Goal: Check status: Check status

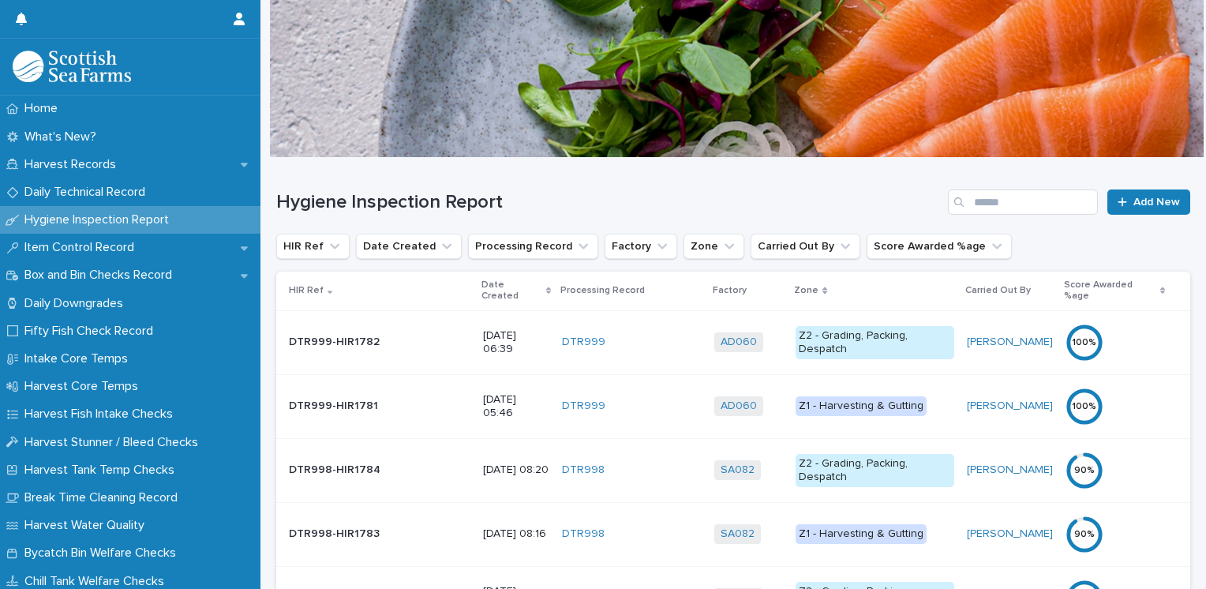
click at [482, 286] on p "Date Created" at bounding box center [512, 290] width 61 height 29
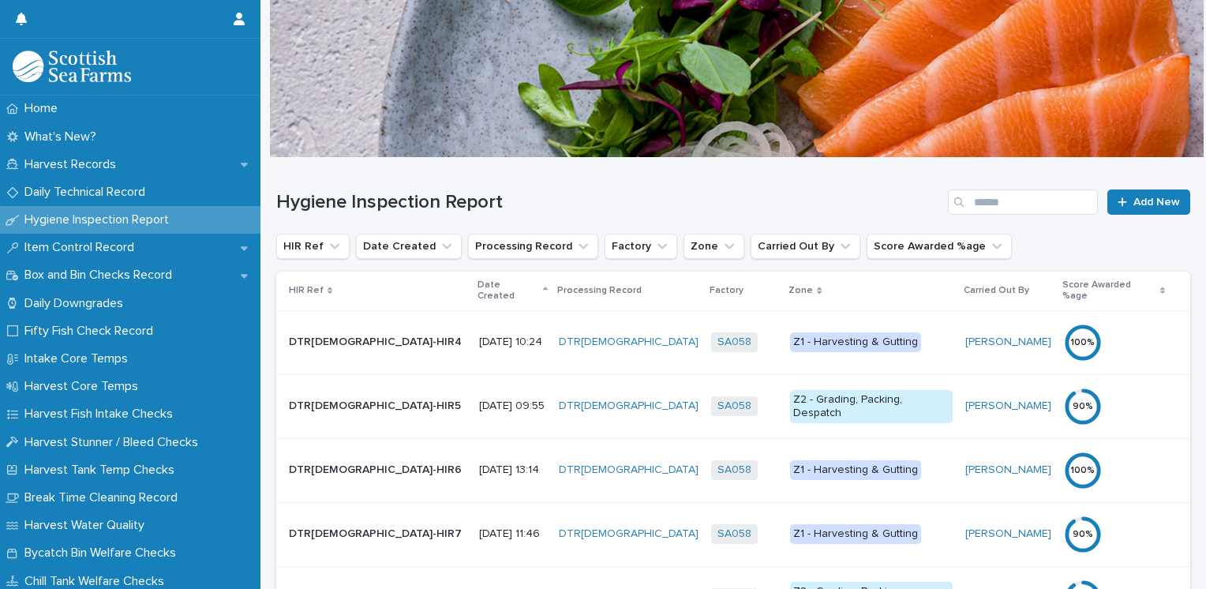
click at [478, 286] on p "Date Created" at bounding box center [509, 290] width 62 height 29
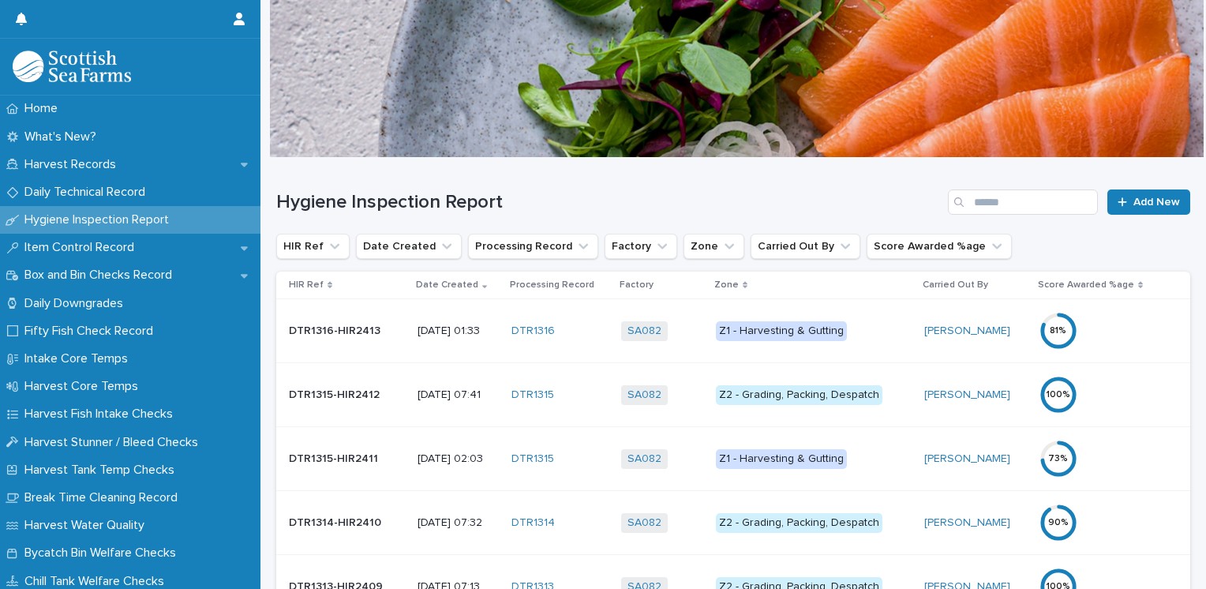
click at [789, 330] on div "Z1 - Harvesting & Gutting" at bounding box center [781, 331] width 131 height 20
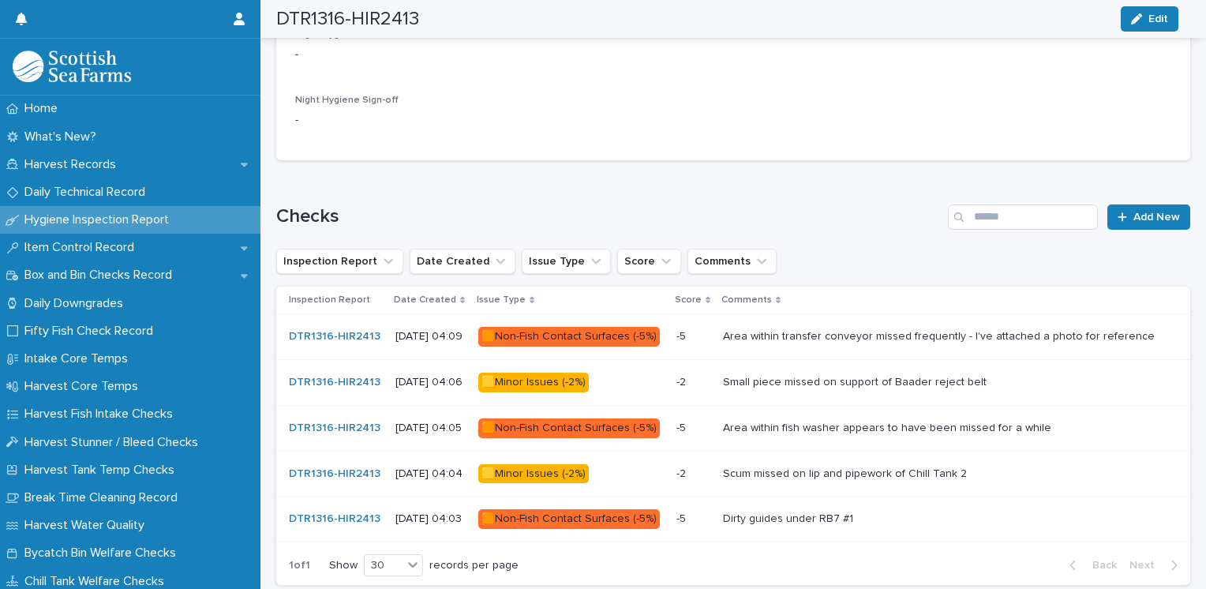
scroll to position [802, 0]
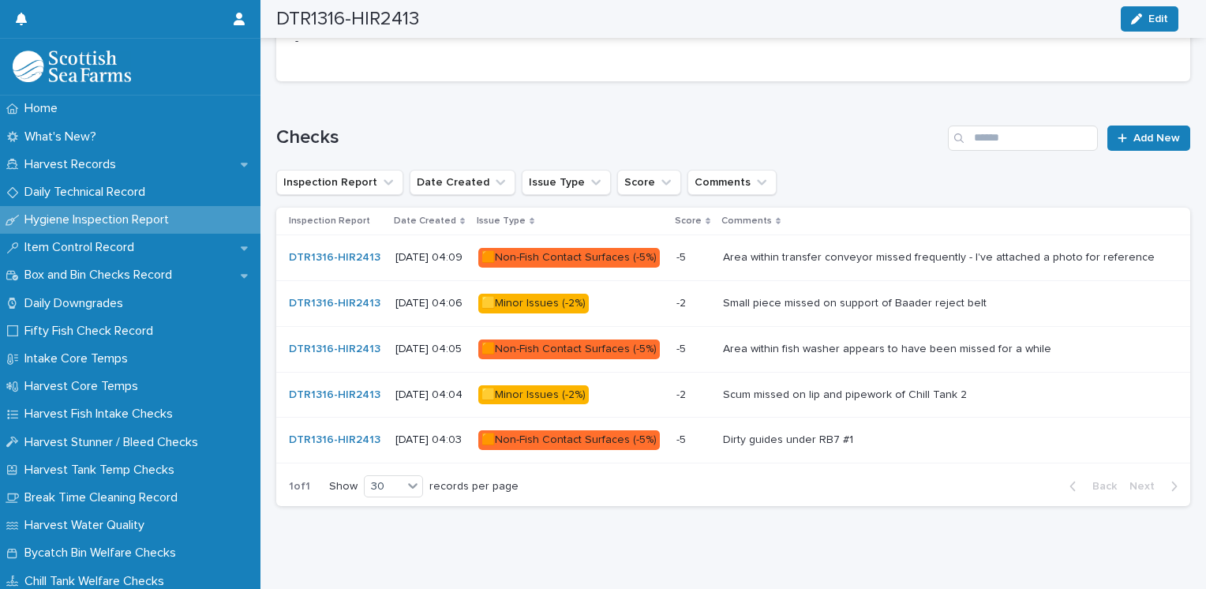
click at [582, 392] on div "🟨Minor Issues (-2%)" at bounding box center [533, 395] width 111 height 20
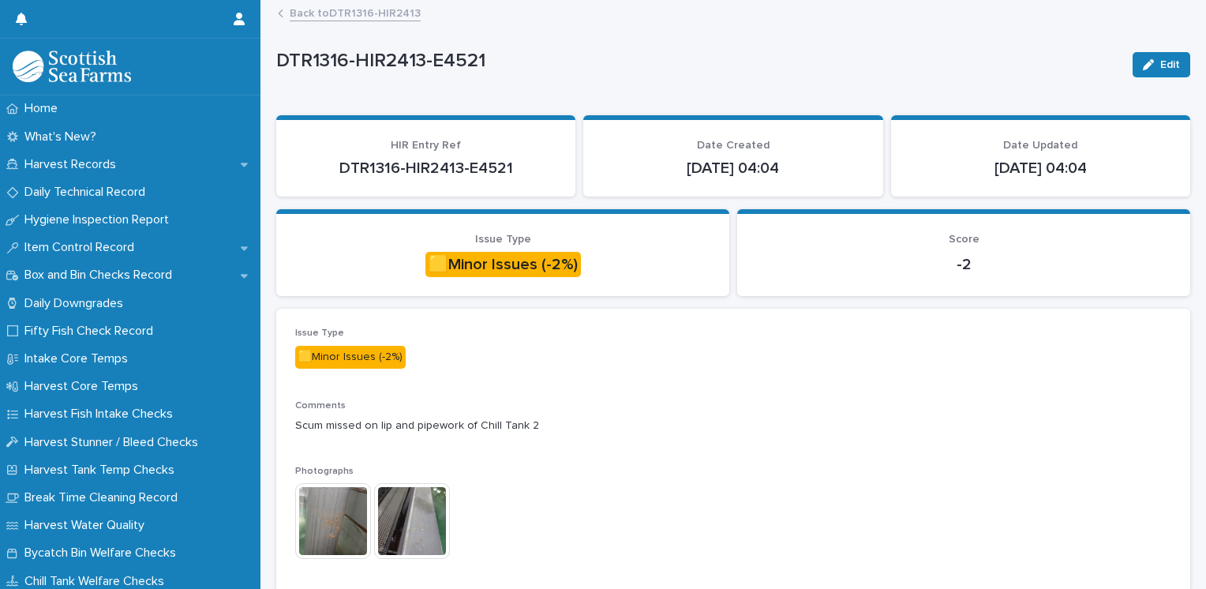
click at [341, 523] on img at bounding box center [333, 521] width 76 height 76
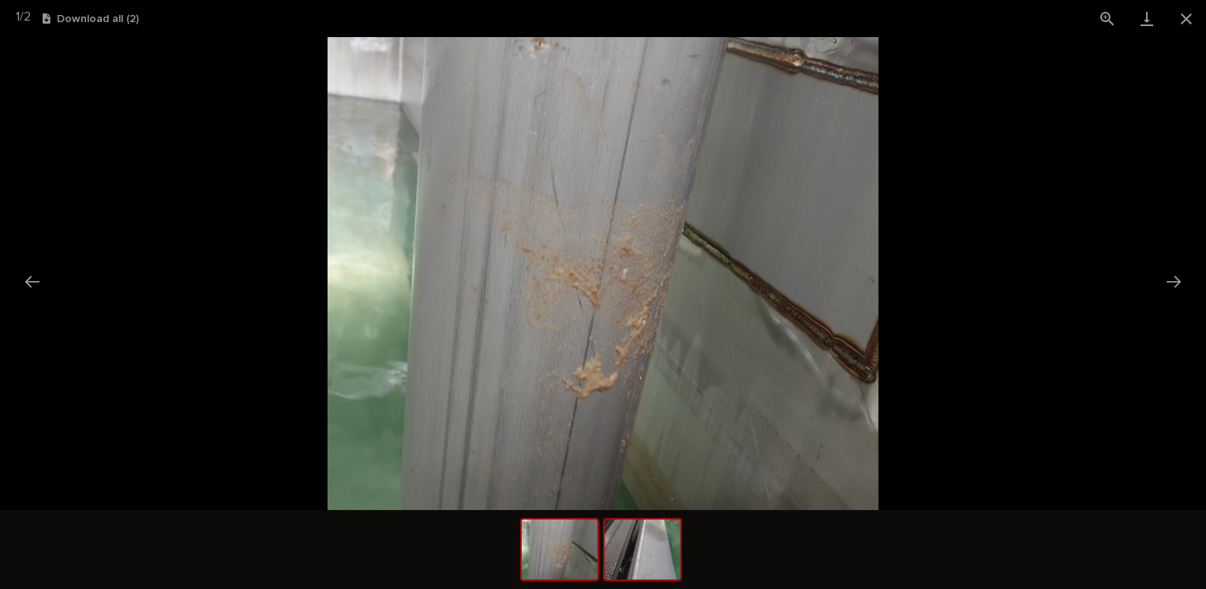
click at [644, 556] on img at bounding box center [643, 549] width 76 height 60
